Goal: Complete application form

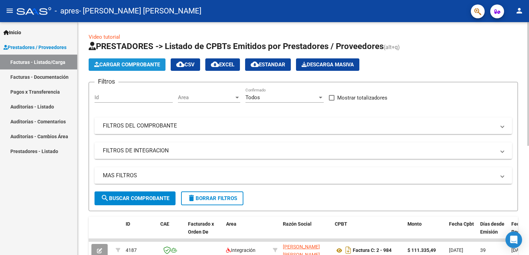
click at [146, 65] on span "Cargar Comprobante" at bounding box center [127, 65] width 66 height 6
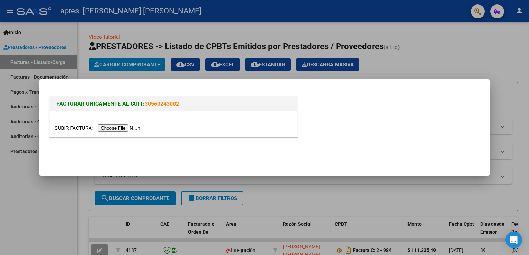
click at [116, 130] on input "file" at bounding box center [99, 128] width 88 height 7
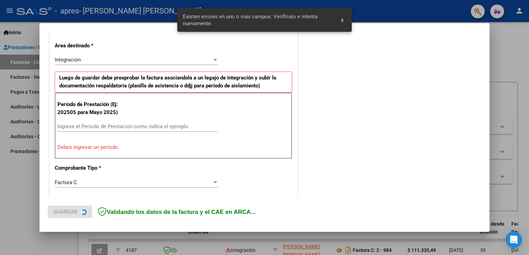
scroll to position [157, 0]
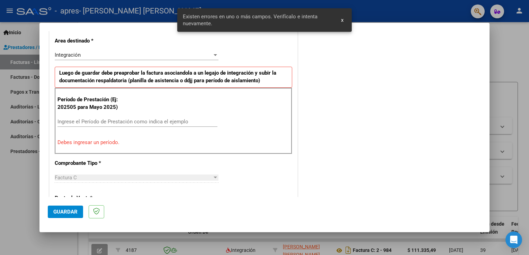
click at [138, 117] on div "Ingrese el Período de Prestación como indica el ejemplo" at bounding box center [137, 122] width 160 height 10
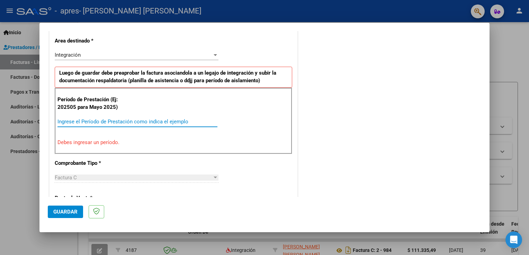
click at [118, 119] on input "Ingrese el Período de Prestación como indica el ejemplo" at bounding box center [137, 122] width 160 height 6
click at [94, 121] on input "Ingrese el Período de Prestación como indica el ejemplo" at bounding box center [137, 122] width 160 height 6
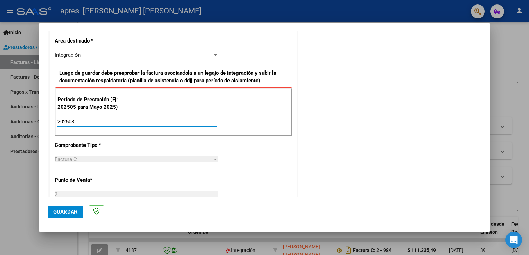
type input "202508"
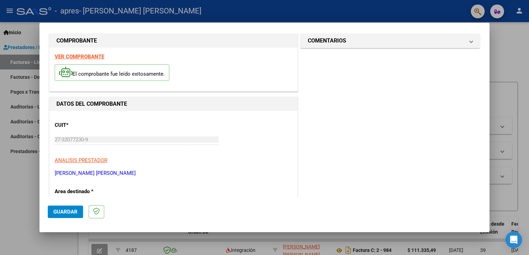
scroll to position [0, 0]
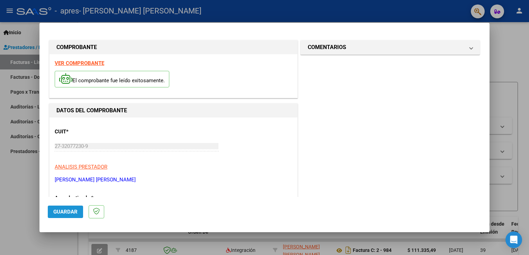
click at [70, 211] on span "Guardar" at bounding box center [65, 212] width 24 height 6
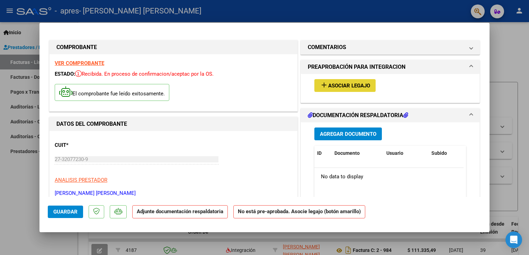
click at [345, 85] on span "Asociar Legajo" at bounding box center [349, 86] width 42 height 6
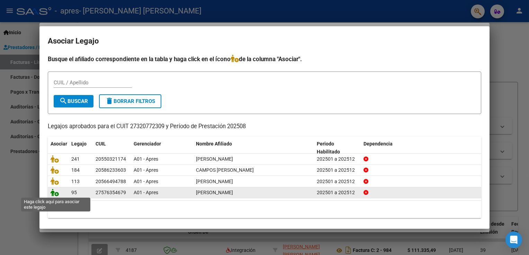
click at [56, 193] on icon at bounding box center [55, 193] width 8 height 8
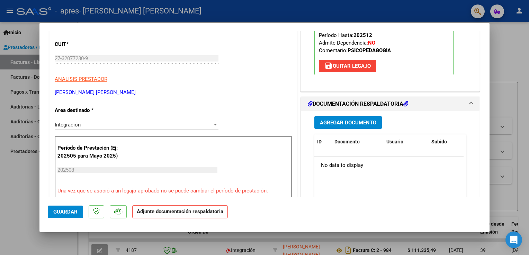
scroll to position [99, 0]
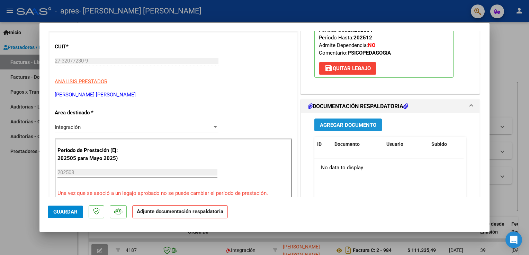
click at [335, 125] on span "Agregar Documento" at bounding box center [348, 125] width 56 height 6
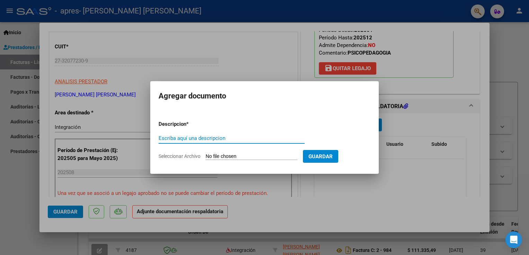
click at [210, 137] on input "Escriba aquí una descripcion" at bounding box center [231, 138] width 146 height 6
type input "asistencia"
click at [278, 157] on input "Seleccionar Archivo" at bounding box center [252, 157] width 92 height 7
type input "C:\fakepath\Asist agos [PERSON_NAME].pdf"
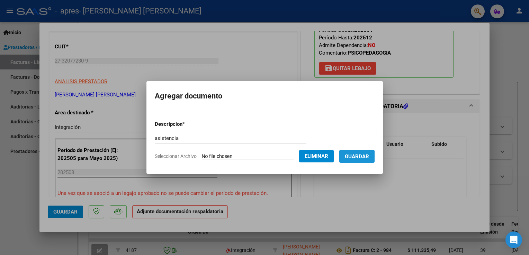
click at [356, 157] on span "Guardar" at bounding box center [357, 157] width 24 height 6
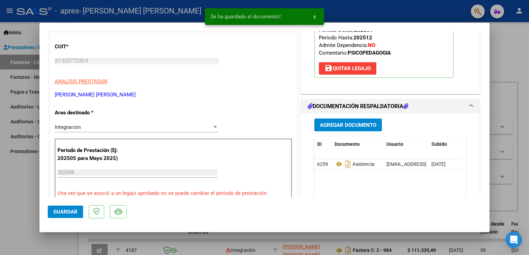
click at [512, 35] on div at bounding box center [264, 127] width 529 height 255
type input "$ 0,00"
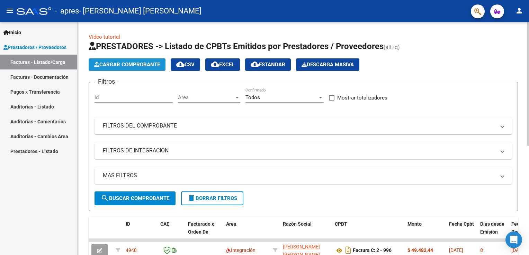
click at [139, 66] on span "Cargar Comprobante" at bounding box center [127, 65] width 66 height 6
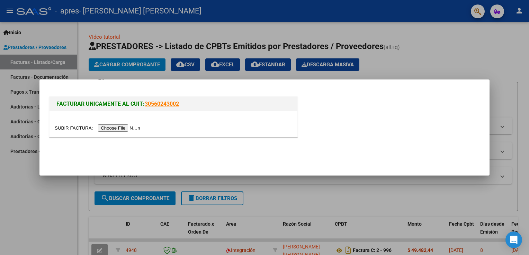
click at [118, 130] on input "file" at bounding box center [99, 128] width 88 height 7
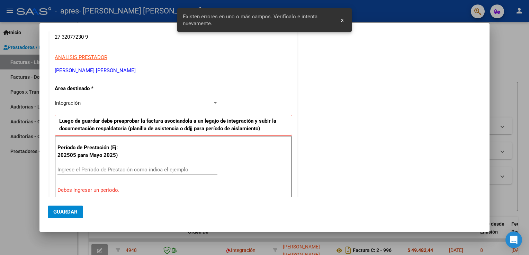
scroll to position [119, 0]
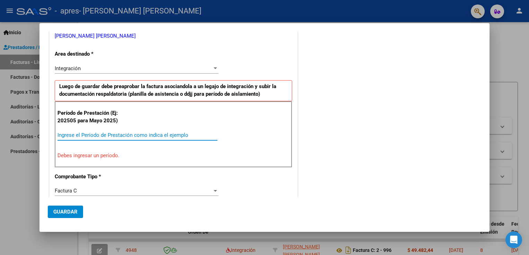
click at [101, 133] on input "Ingrese el Período de Prestación como indica el ejemplo" at bounding box center [137, 135] width 160 height 6
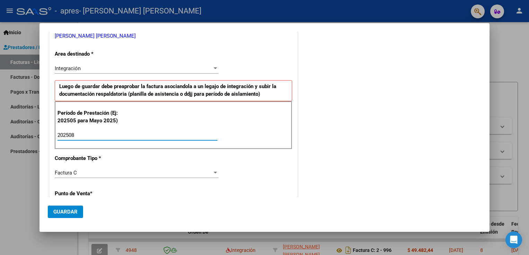
type input "202508"
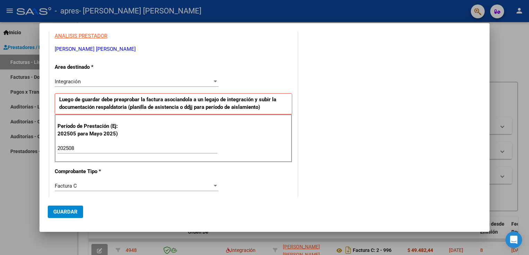
scroll to position [0, 0]
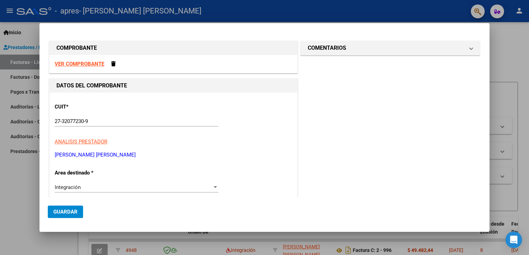
click at [92, 62] on strong "VER COMPROBANTE" at bounding box center [79, 64] width 49 height 6
click at [510, 48] on div at bounding box center [264, 127] width 529 height 255
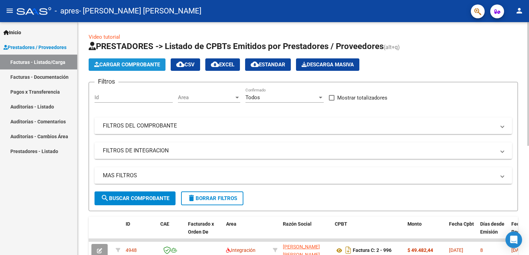
click at [151, 63] on span "Cargar Comprobante" at bounding box center [127, 65] width 66 height 6
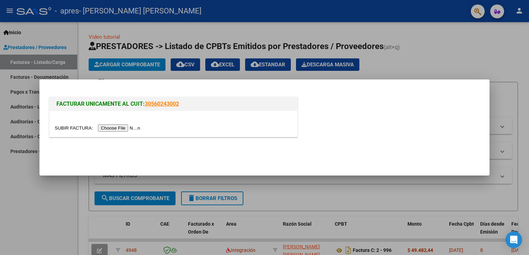
click at [108, 127] on input "file" at bounding box center [99, 128] width 88 height 7
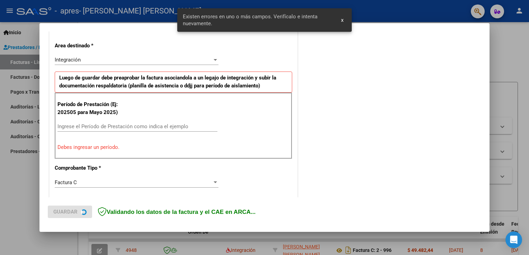
scroll to position [157, 0]
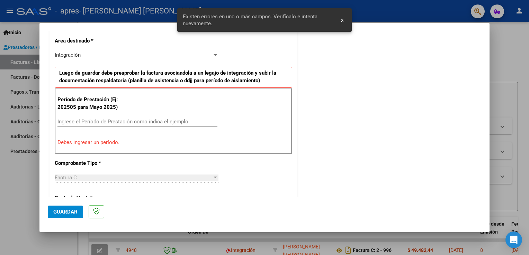
click at [120, 117] on div "Ingrese el Período de Prestación como indica el ejemplo" at bounding box center [137, 122] width 160 height 10
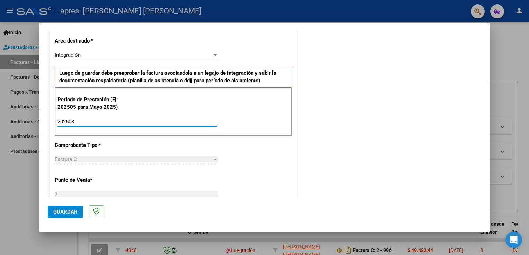
type input "202508"
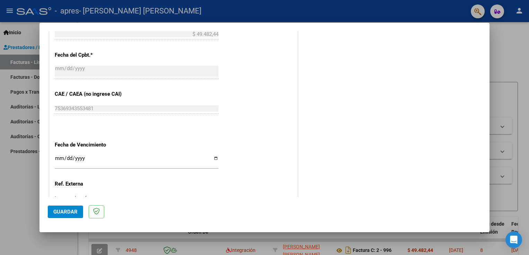
scroll to position [442, 0]
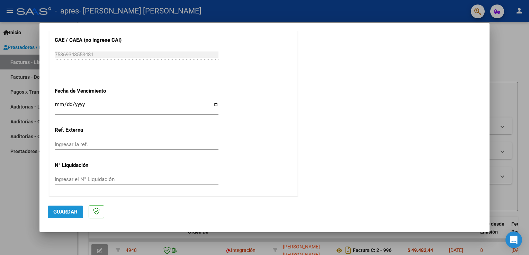
click at [75, 212] on span "Guardar" at bounding box center [65, 212] width 24 height 6
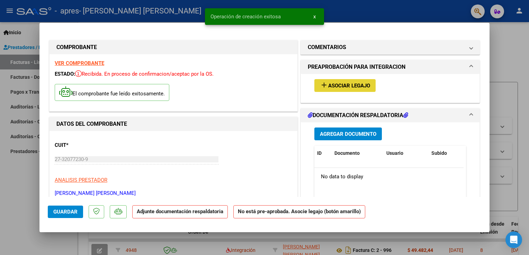
click at [352, 84] on span "Asociar Legajo" at bounding box center [349, 86] width 42 height 6
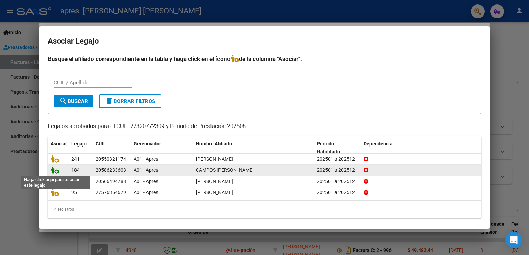
click at [57, 172] on icon at bounding box center [55, 170] width 8 height 8
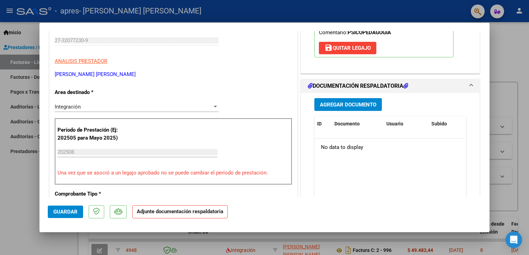
scroll to position [138, 0]
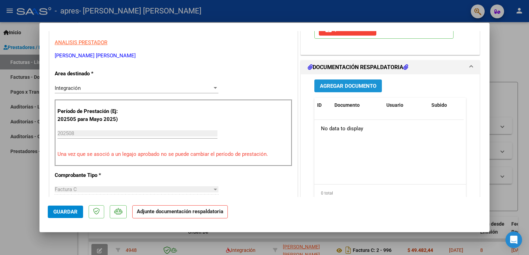
click at [355, 85] on span "Agregar Documento" at bounding box center [348, 86] width 56 height 6
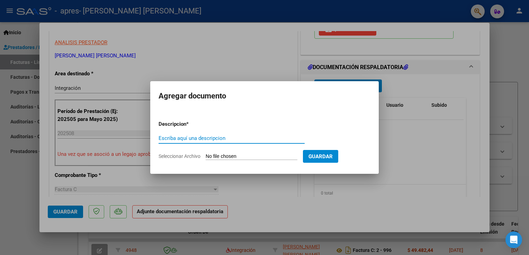
click at [209, 137] on input "Escriba aquí una descripcion" at bounding box center [231, 138] width 146 height 6
type input "asistencia"
click at [242, 157] on input "Seleccionar Archivo" at bounding box center [252, 157] width 92 height 7
type input "C:\fakepath\asist [PERSON_NAME] agos.pdf"
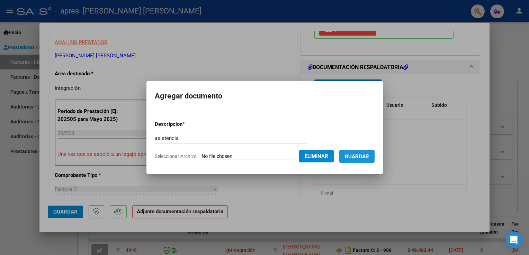
click at [352, 156] on span "Guardar" at bounding box center [357, 157] width 24 height 6
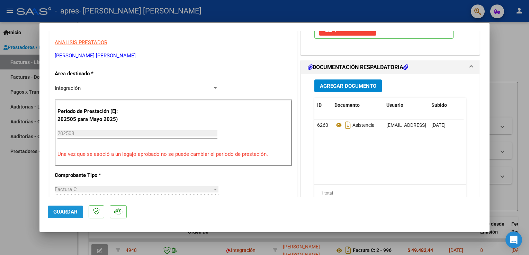
click at [70, 211] on span "Guardar" at bounding box center [65, 212] width 24 height 6
click at [512, 38] on div at bounding box center [264, 127] width 529 height 255
type input "$ 0,00"
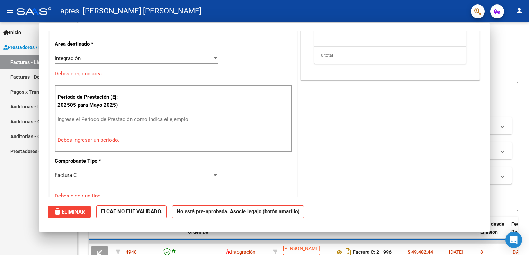
scroll to position [117, 0]
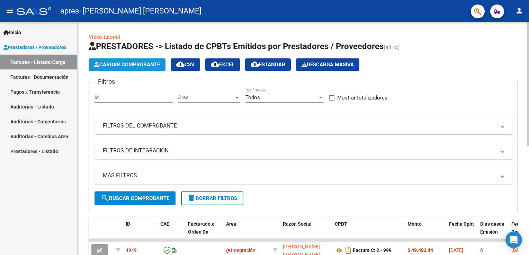
click at [140, 64] on span "Cargar Comprobante" at bounding box center [127, 65] width 66 height 6
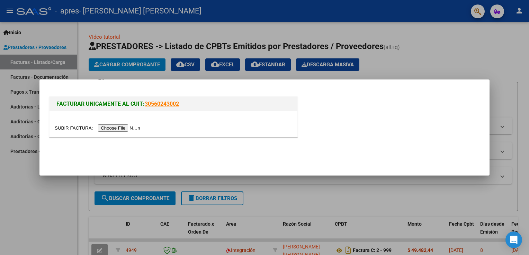
click at [110, 129] on input "file" at bounding box center [99, 128] width 88 height 7
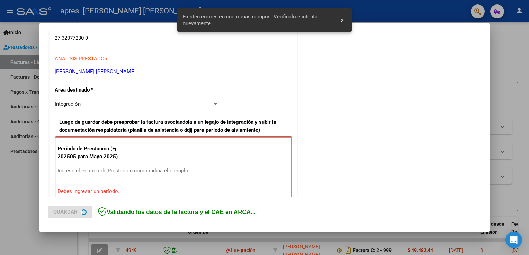
scroll to position [144, 0]
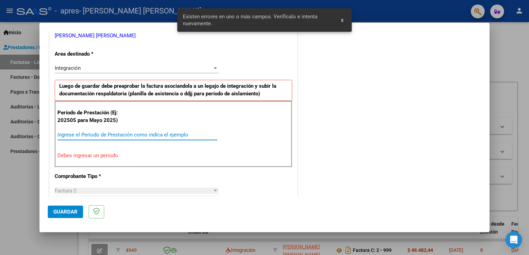
click at [84, 132] on input "Ingrese el Período de Prestación como indica el ejemplo" at bounding box center [137, 135] width 160 height 6
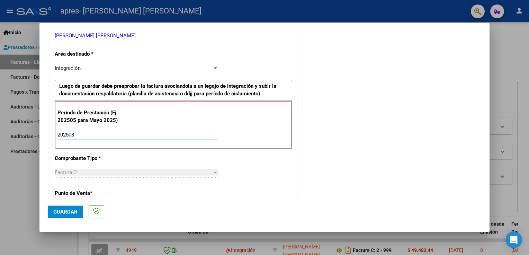
type input "202508"
click at [72, 213] on span "Guardar" at bounding box center [65, 212] width 24 height 6
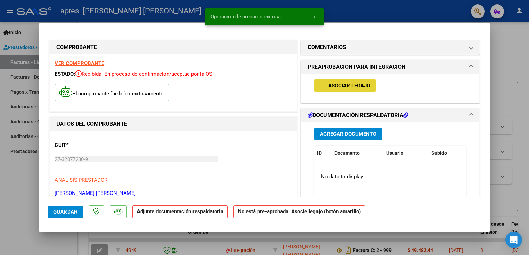
click at [341, 84] on span "Asociar Legajo" at bounding box center [349, 86] width 42 height 6
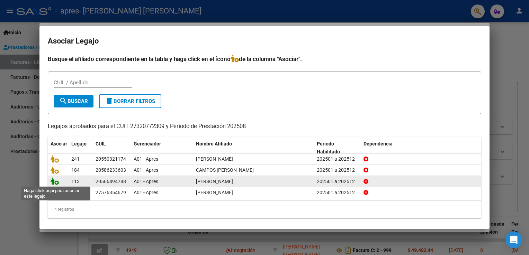
click at [56, 181] on icon at bounding box center [55, 182] width 8 height 8
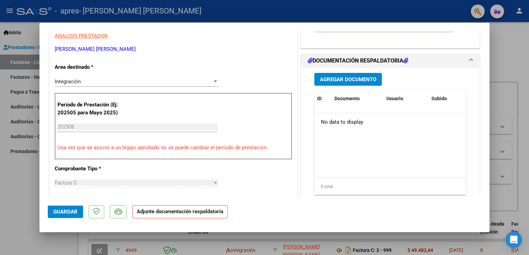
scroll to position [149, 0]
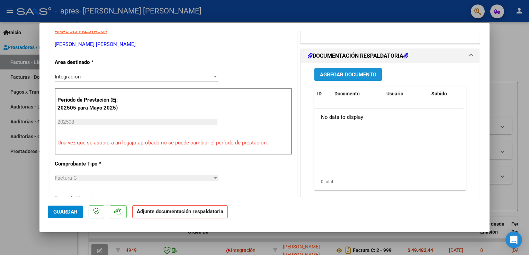
click at [350, 73] on span "Agregar Documento" at bounding box center [348, 75] width 56 height 6
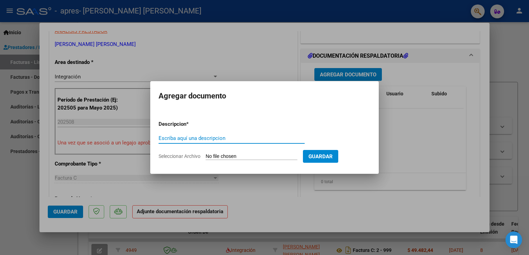
click at [198, 141] on input "Escriba aquí una descripcion" at bounding box center [231, 138] width 146 height 6
type input "asistencia"
click at [211, 155] on input "Seleccionar Archivo" at bounding box center [252, 157] width 92 height 7
click at [246, 53] on div at bounding box center [264, 127] width 529 height 255
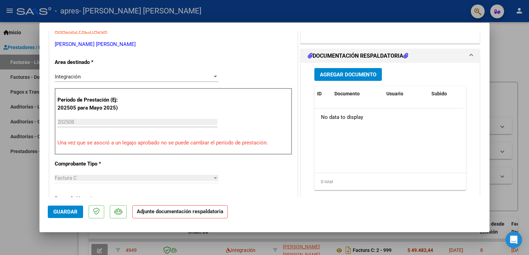
click at [508, 33] on div at bounding box center [264, 127] width 529 height 255
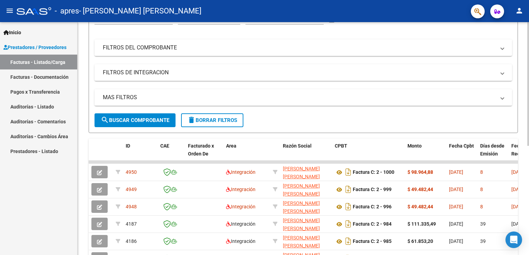
scroll to position [79, 0]
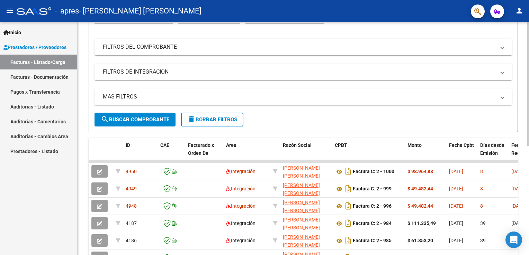
click at [528, 128] on html "menu - apres - [PERSON_NAME] [PERSON_NAME] person Inicio Instructivos Contacto …" at bounding box center [264, 127] width 529 height 255
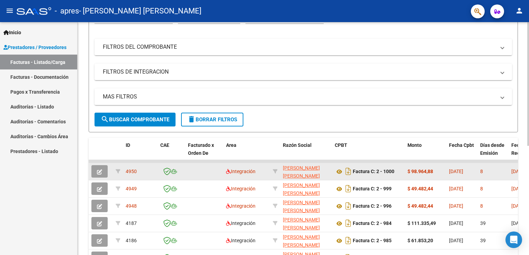
click at [99, 171] on icon "button" at bounding box center [99, 172] width 5 height 5
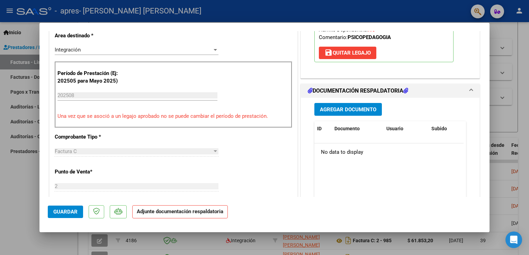
scroll to position [153, 0]
